Goal: Information Seeking & Learning: Learn about a topic

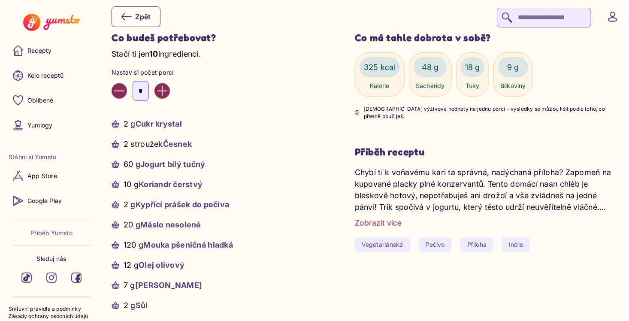
scroll to position [300, 0]
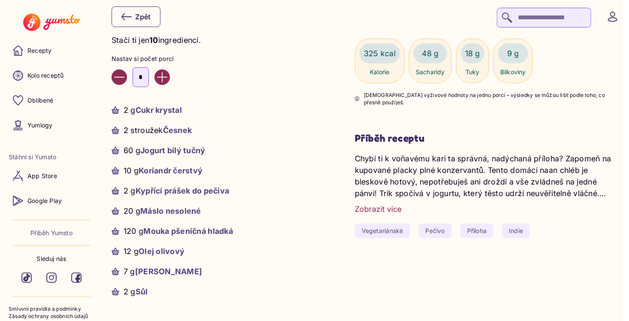
click at [391, 206] on div "Zobrazit více" at bounding box center [378, 209] width 47 height 12
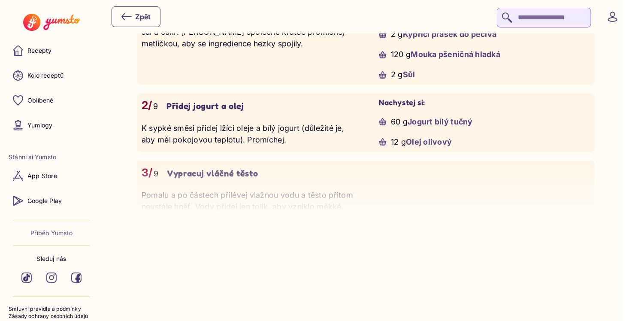
scroll to position [858, 0]
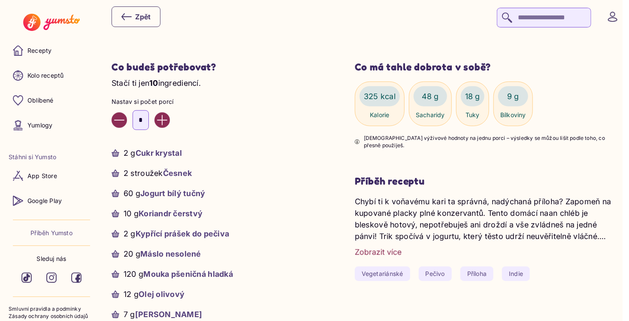
scroll to position [300, 0]
